Goal: Use online tool/utility: Utilize a website feature to perform a specific function

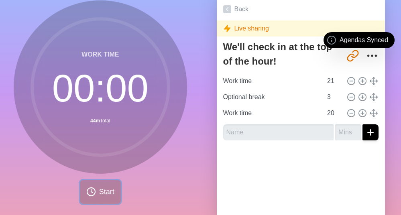
click at [102, 195] on span "Start" at bounding box center [106, 192] width 15 height 11
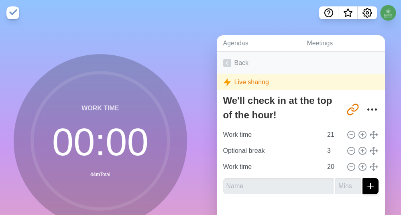
click at [242, 62] on link "Back" at bounding box center [301, 63] width 169 height 23
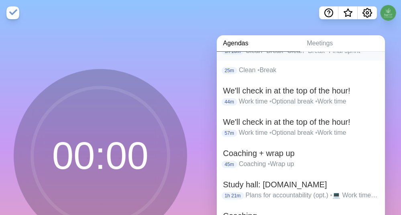
scroll to position [45, 0]
click at [325, 97] on p "Work time • Optional break • Work time" at bounding box center [309, 101] width 140 height 10
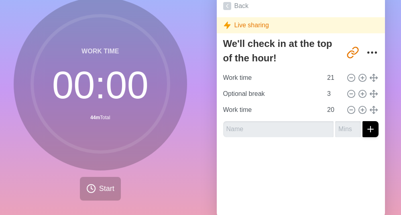
scroll to position [58, 0]
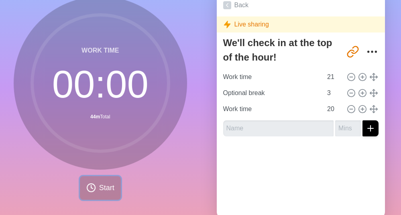
click at [99, 191] on span "Start" at bounding box center [106, 188] width 15 height 11
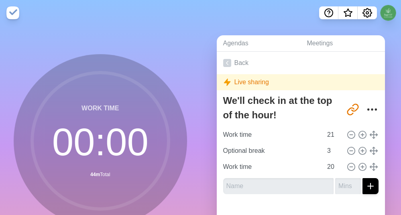
click at [11, 13] on img at bounding box center [12, 12] width 13 height 13
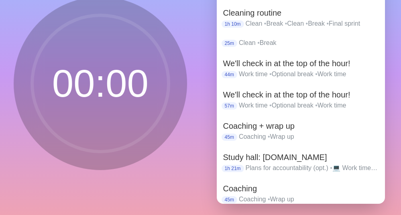
scroll to position [83, 0]
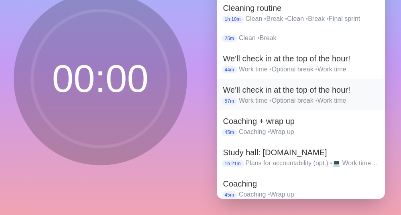
click at [310, 85] on h2 "We'll check in at the top of the hour!" at bounding box center [301, 90] width 156 height 12
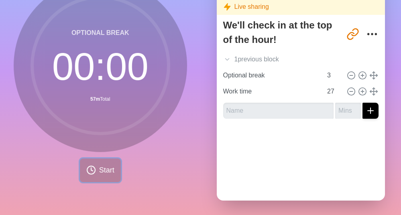
click at [94, 178] on button "Start" at bounding box center [100, 171] width 41 height 24
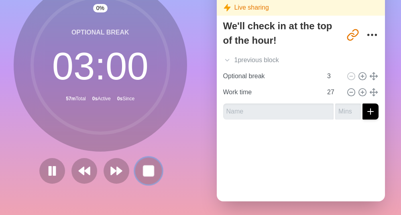
click at [150, 168] on rect at bounding box center [148, 171] width 10 height 10
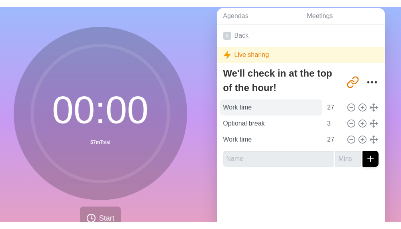
scroll to position [33, 0]
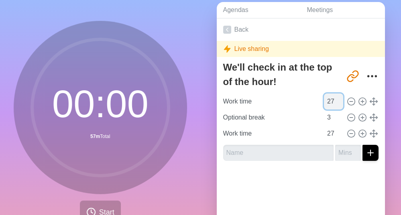
click at [324, 101] on input "27" at bounding box center [333, 102] width 19 height 16
type input "23"
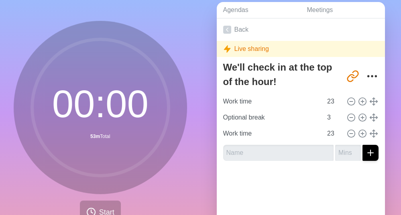
click at [295, 194] on div at bounding box center [301, 184] width 169 height 32
click at [102, 205] on button "Start" at bounding box center [100, 213] width 41 height 24
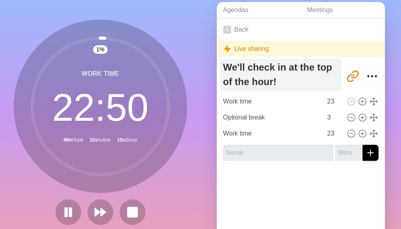
scroll to position [6, 0]
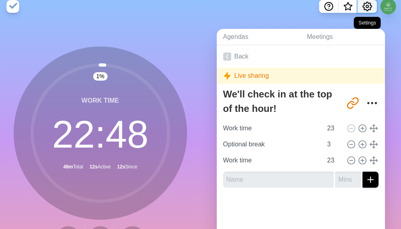
click at [370, 8] on icon "Settings" at bounding box center [367, 6] width 9 height 9
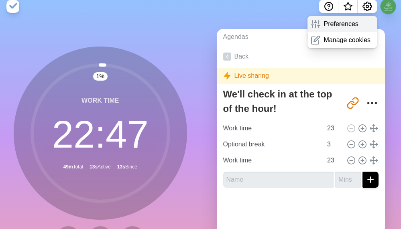
click at [340, 23] on p "Preferences" at bounding box center [341, 24] width 35 height 10
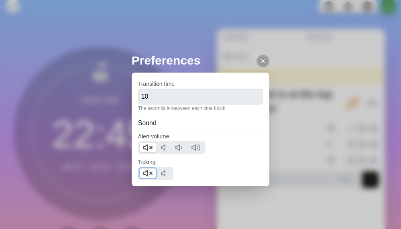
click at [147, 170] on icon at bounding box center [148, 174] width 10 height 10
click at [150, 147] on line at bounding box center [151, 148] width 2 height 2
click at [260, 59] on icon at bounding box center [263, 61] width 6 height 6
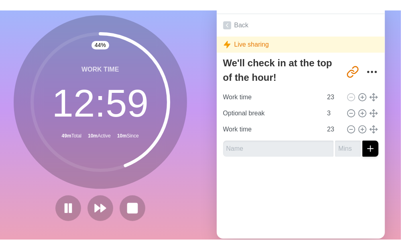
scroll to position [0, 0]
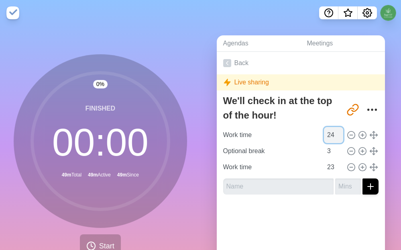
click at [328, 132] on input "24" at bounding box center [333, 135] width 19 height 16
type input "25"
click at [328, 132] on input "25" at bounding box center [333, 135] width 19 height 16
click at [328, 163] on input "24" at bounding box center [333, 167] width 19 height 16
click at [328, 163] on input "25" at bounding box center [333, 167] width 19 height 16
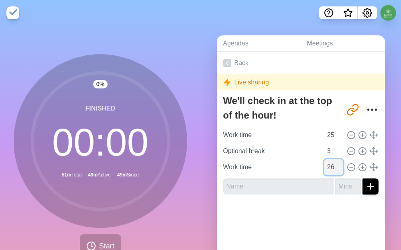
click at [328, 163] on input "26" at bounding box center [333, 167] width 19 height 16
click at [328, 163] on input "27" at bounding box center [333, 167] width 19 height 16
type input "26"
click at [328, 168] on input "26" at bounding box center [333, 167] width 19 height 16
click at [329, 133] on input "26" at bounding box center [333, 135] width 19 height 16
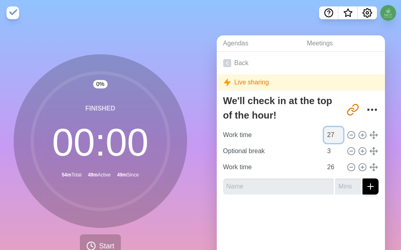
type input "27"
click at [327, 133] on input "27" at bounding box center [333, 135] width 19 height 16
click at [107, 215] on span "Start" at bounding box center [106, 246] width 15 height 11
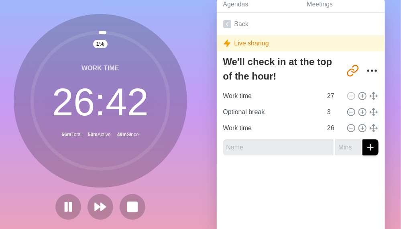
scroll to position [42, 0]
